Goal: Task Accomplishment & Management: Use online tool/utility

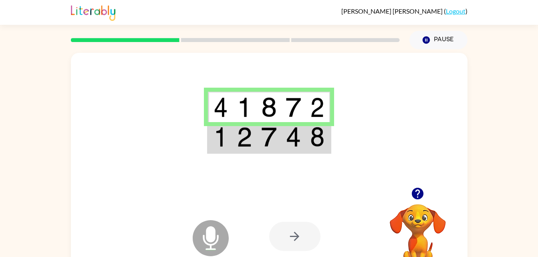
click at [314, 131] on img at bounding box center [317, 137] width 14 height 20
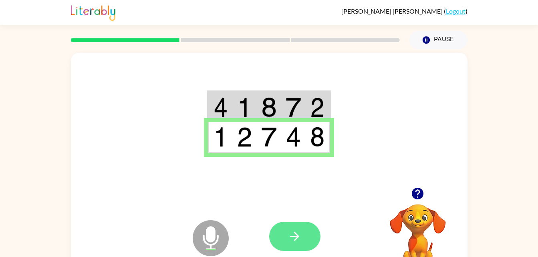
click at [301, 237] on icon "button" at bounding box center [295, 237] width 14 height 14
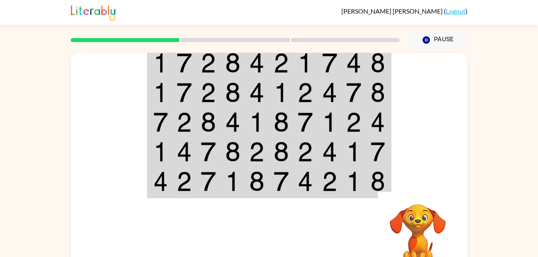
click at [334, 235] on div at bounding box center [328, 237] width 118 height 90
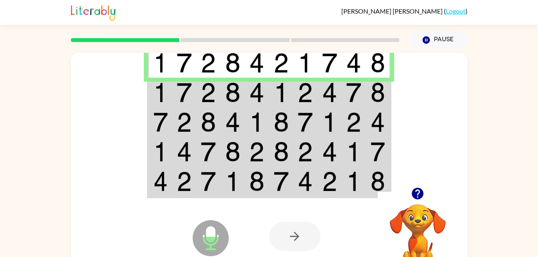
click at [208, 80] on td at bounding box center [208, 93] width 24 height 30
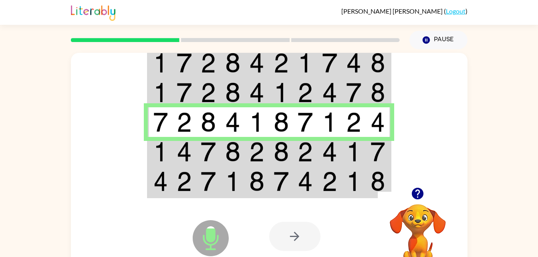
click at [355, 158] on img at bounding box center [353, 152] width 15 height 20
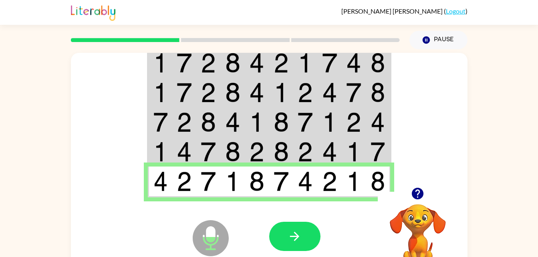
drag, startPoint x: 295, startPoint y: 233, endPoint x: 282, endPoint y: 237, distance: 14.3
click at [282, 237] on button "button" at bounding box center [294, 236] width 51 height 29
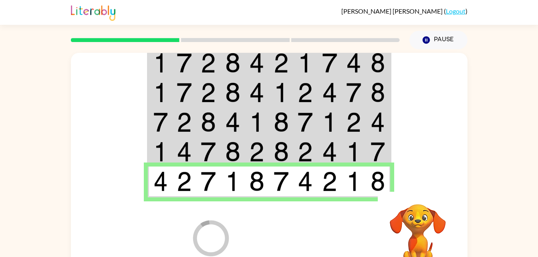
click at [282, 237] on div at bounding box center [328, 237] width 118 height 90
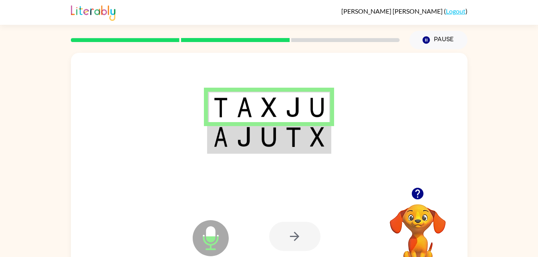
click at [265, 143] on img at bounding box center [268, 137] width 15 height 20
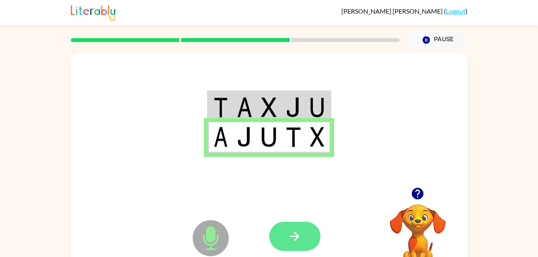
click at [308, 239] on button "button" at bounding box center [294, 236] width 51 height 29
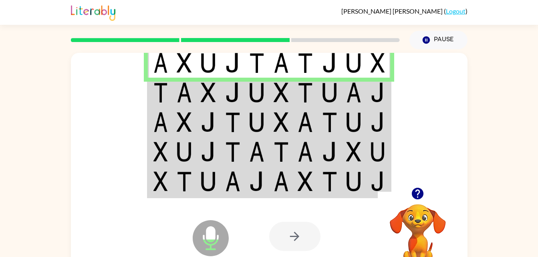
click at [162, 94] on img at bounding box center [161, 93] width 14 height 20
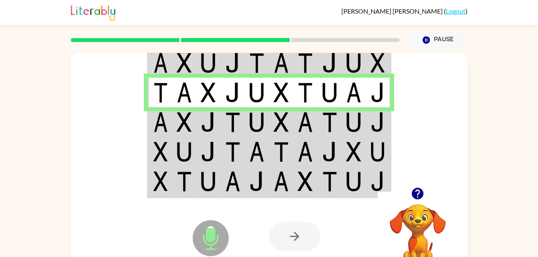
click at [247, 124] on td at bounding box center [257, 122] width 24 height 30
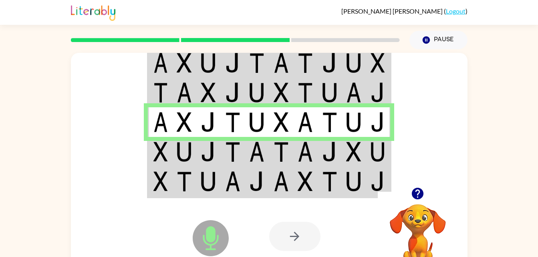
click at [307, 152] on img at bounding box center [305, 152] width 15 height 20
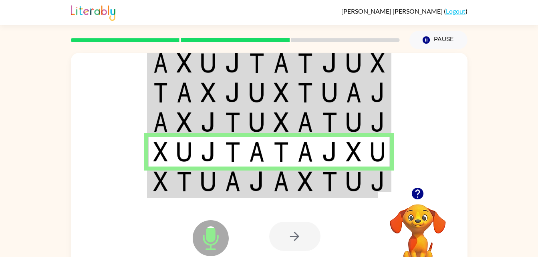
click at [249, 184] on td at bounding box center [257, 182] width 24 height 31
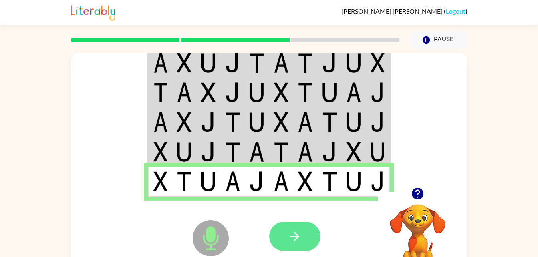
click at [299, 239] on icon "button" at bounding box center [295, 237] width 14 height 14
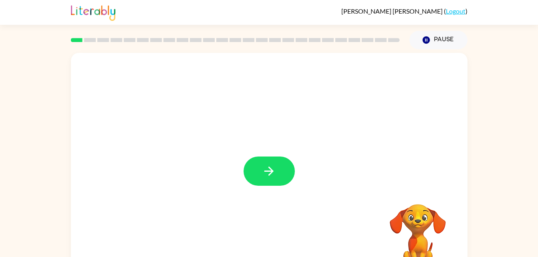
click at [537, 247] on div "Your browser must support playing .mp4 files to use Literably. Please try using…" at bounding box center [269, 165] width 538 height 233
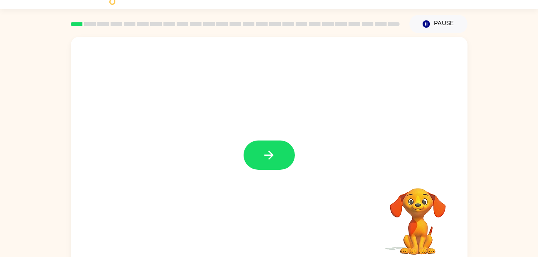
scroll to position [24, 0]
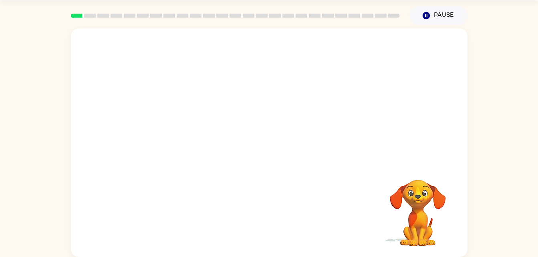
drag, startPoint x: 259, startPoint y: 146, endPoint x: 223, endPoint y: 153, distance: 36.4
click at [223, 153] on div "Your browser must support playing .mp4 files to use Literably. Please try using…" at bounding box center [269, 142] width 397 height 229
click at [266, 149] on icon "button" at bounding box center [269, 147] width 14 height 14
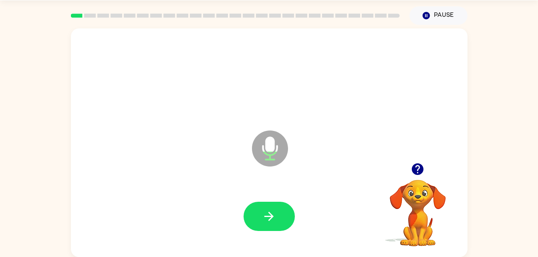
drag, startPoint x: 269, startPoint y: 212, endPoint x: 225, endPoint y: 192, distance: 48.6
click at [225, 192] on div at bounding box center [269, 217] width 381 height 66
click at [262, 205] on button "button" at bounding box center [269, 216] width 51 height 29
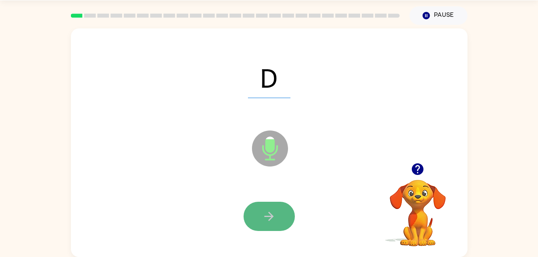
click at [279, 206] on button "button" at bounding box center [269, 216] width 51 height 29
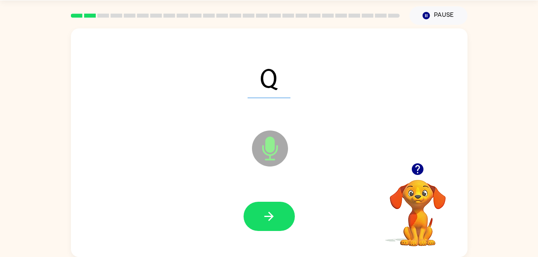
click at [253, 243] on div at bounding box center [269, 217] width 381 height 66
click at [261, 222] on button "button" at bounding box center [269, 216] width 51 height 29
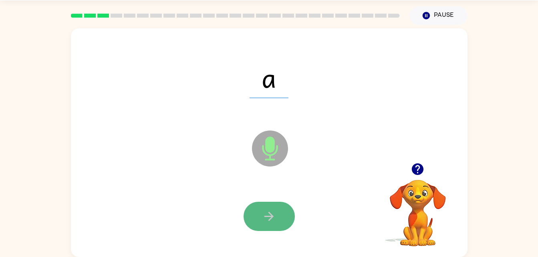
click at [279, 203] on button "button" at bounding box center [269, 216] width 51 height 29
click at [265, 211] on icon "button" at bounding box center [269, 217] width 14 height 14
click at [275, 204] on button "button" at bounding box center [269, 216] width 51 height 29
drag, startPoint x: 275, startPoint y: 204, endPoint x: 265, endPoint y: 218, distance: 17.5
click at [265, 218] on icon "button" at bounding box center [269, 217] width 14 height 14
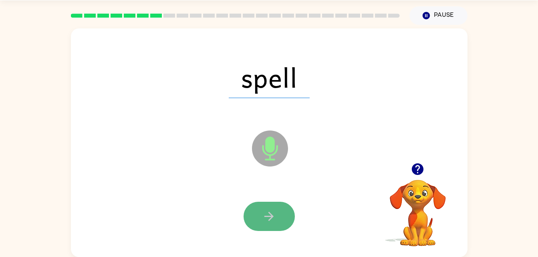
click at [277, 208] on button "button" at bounding box center [269, 216] width 51 height 29
click at [284, 213] on button "button" at bounding box center [269, 216] width 51 height 29
click at [276, 206] on button "button" at bounding box center [269, 216] width 51 height 29
click at [269, 224] on button "button" at bounding box center [269, 216] width 51 height 29
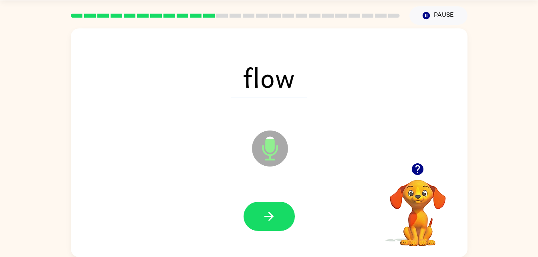
drag, startPoint x: 269, startPoint y: 224, endPoint x: 243, endPoint y: 220, distance: 26.4
click at [243, 220] on div at bounding box center [269, 217] width 381 height 66
click at [252, 214] on button "button" at bounding box center [269, 216] width 51 height 29
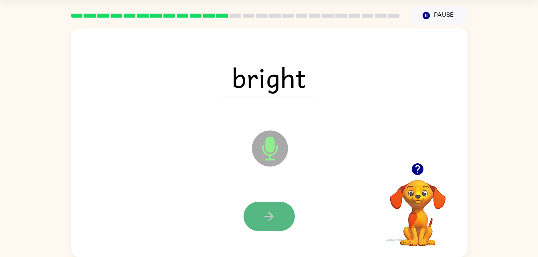
click at [267, 206] on button "button" at bounding box center [269, 216] width 51 height 29
drag, startPoint x: 275, startPoint y: 222, endPoint x: 261, endPoint y: 215, distance: 16.7
click at [261, 215] on button "button" at bounding box center [269, 216] width 51 height 29
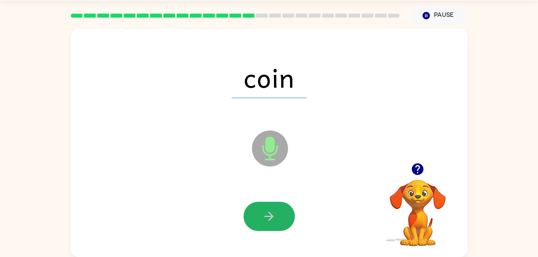
click at [261, 215] on button "button" at bounding box center [269, 216] width 51 height 29
click at [274, 218] on icon "button" at bounding box center [269, 217] width 14 height 14
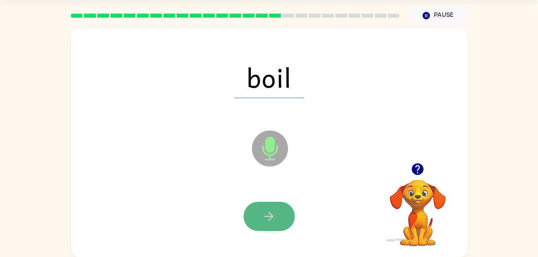
drag, startPoint x: 274, startPoint y: 218, endPoint x: 263, endPoint y: 219, distance: 11.3
click at [263, 219] on icon "button" at bounding box center [269, 217] width 14 height 14
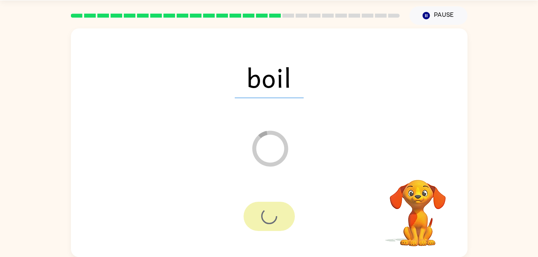
click at [263, 219] on div at bounding box center [269, 216] width 51 height 29
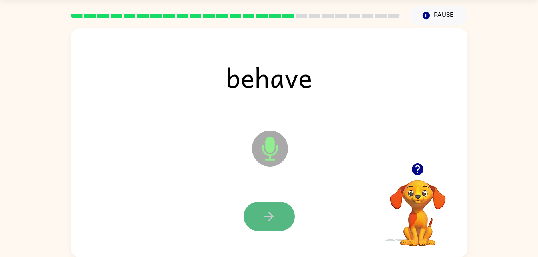
click at [274, 210] on icon "button" at bounding box center [269, 217] width 14 height 14
click at [275, 212] on icon "button" at bounding box center [269, 217] width 14 height 14
drag, startPoint x: 273, startPoint y: 212, endPoint x: 259, endPoint y: 210, distance: 13.5
click at [259, 210] on button "button" at bounding box center [269, 216] width 51 height 29
drag, startPoint x: 261, startPoint y: 210, endPoint x: 255, endPoint y: 217, distance: 9.1
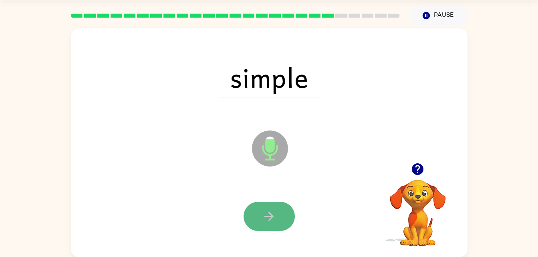
click at [255, 217] on button "button" at bounding box center [269, 216] width 51 height 29
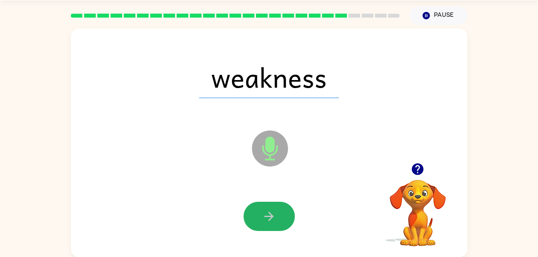
click at [255, 217] on button "button" at bounding box center [269, 216] width 51 height 29
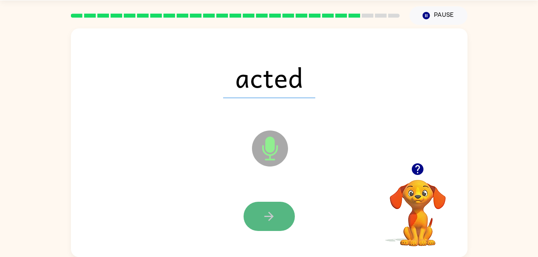
click at [264, 216] on icon "button" at bounding box center [269, 217] width 14 height 14
click at [264, 214] on icon "button" at bounding box center [269, 217] width 14 height 14
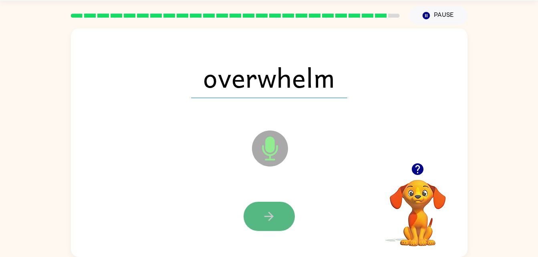
drag, startPoint x: 261, startPoint y: 212, endPoint x: 251, endPoint y: 213, distance: 10.9
click at [251, 213] on button "button" at bounding box center [269, 216] width 51 height 29
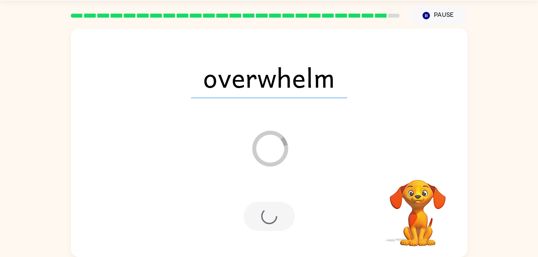
scroll to position [10, 0]
